Goal: Information Seeking & Learning: Learn about a topic

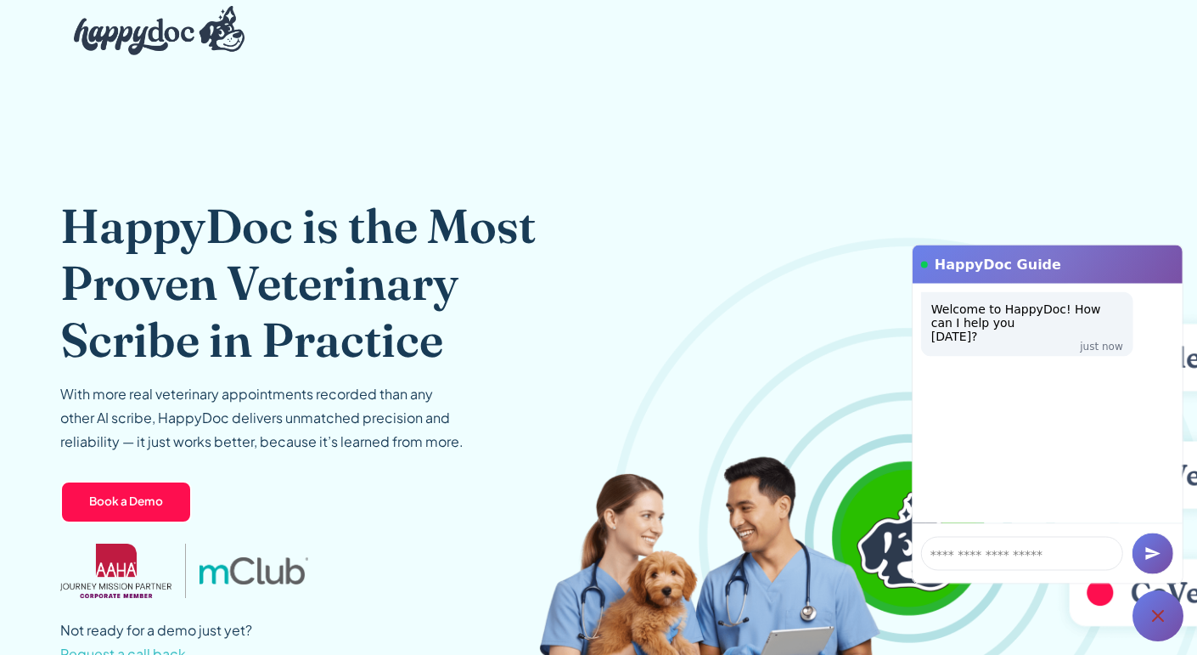
click at [1161, 618] on icon at bounding box center [1158, 616] width 12 height 12
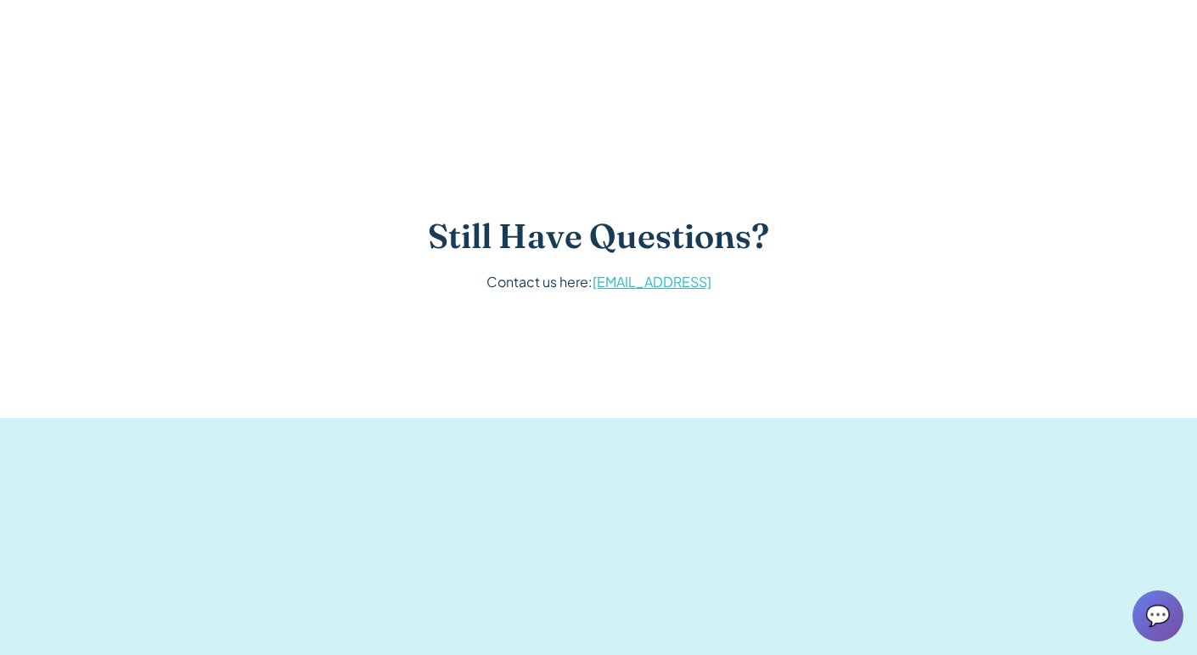
scroll to position [3559, 0]
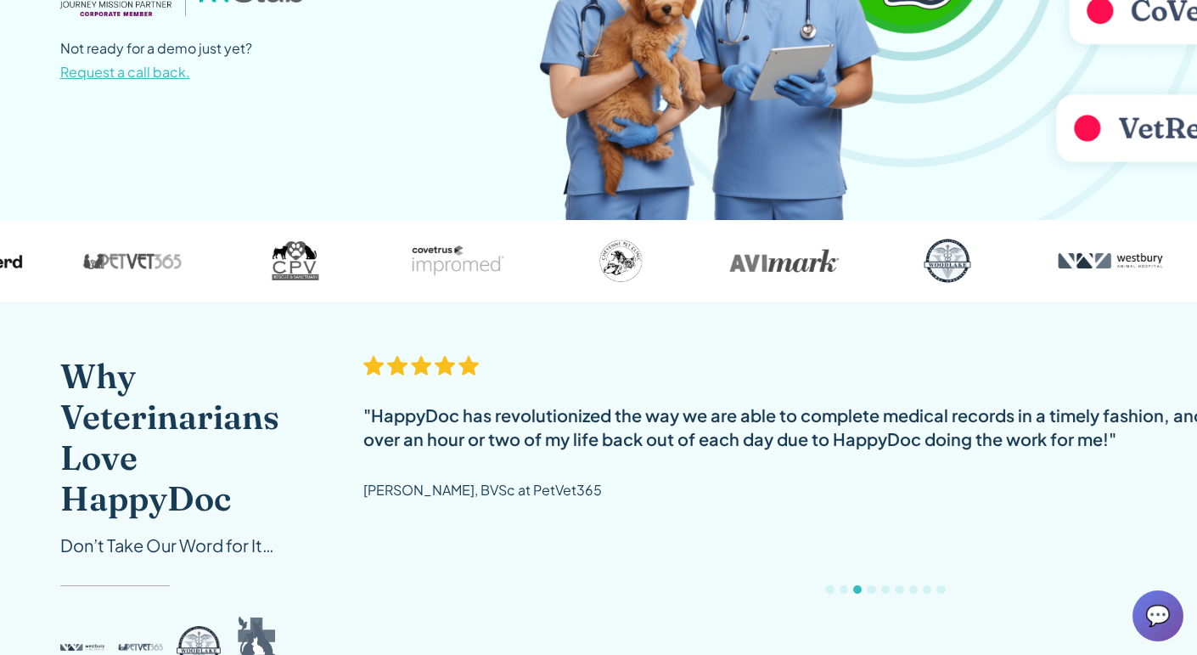
scroll to position [0, 0]
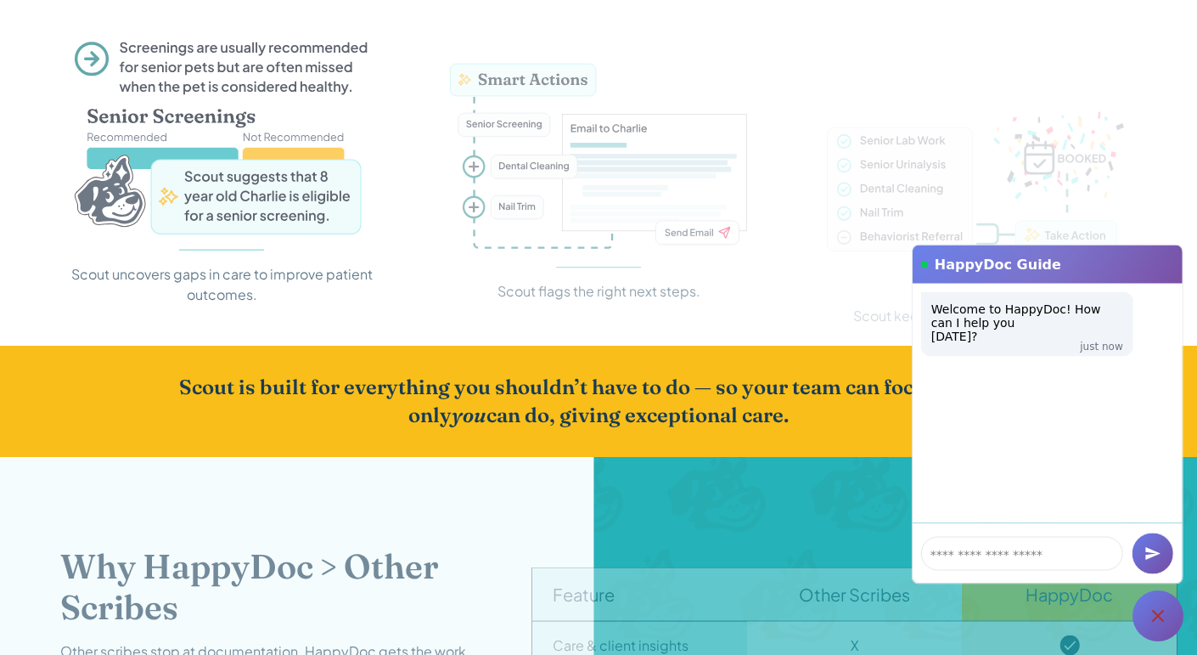
scroll to position [2302, 0]
